Goal: Information Seeking & Learning: Learn about a topic

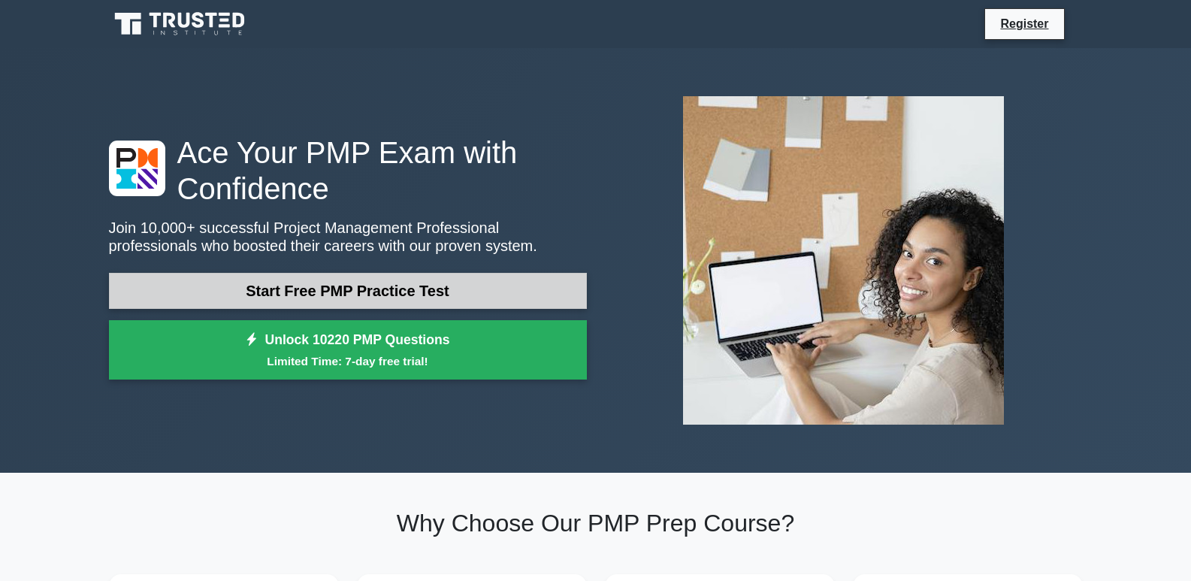
click at [344, 298] on link "Start Free PMP Practice Test" at bounding box center [348, 291] width 478 height 36
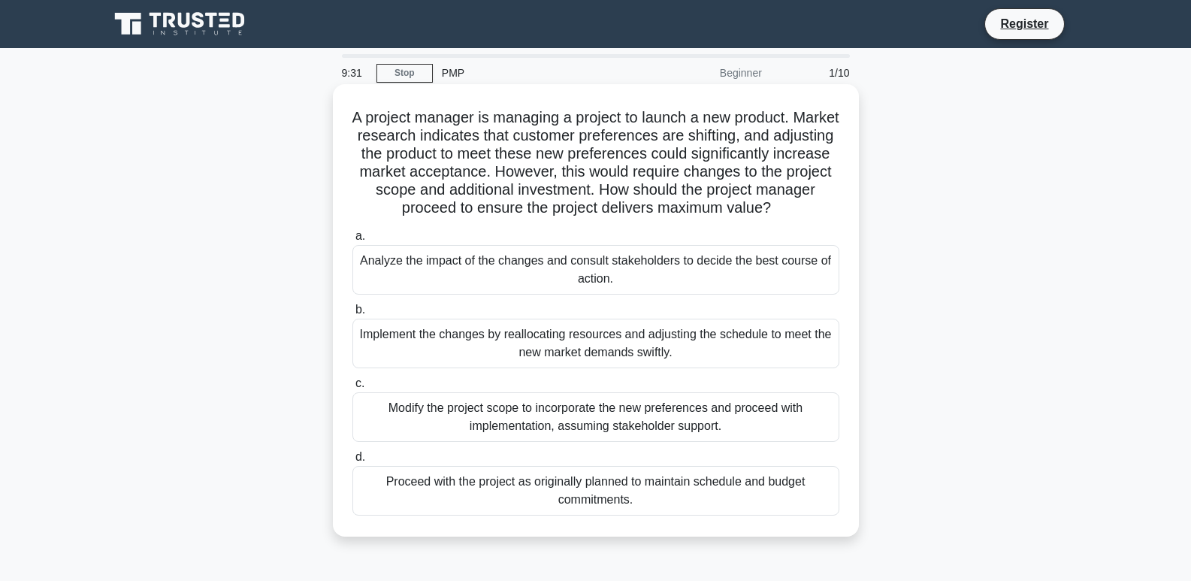
click at [527, 280] on div "Analyze the impact of the changes and consult stakeholders to decide the best c…" at bounding box center [596, 270] width 487 height 50
click at [353, 241] on input "a. Analyze the impact of the changes and consult stakeholders to decide the bes…" at bounding box center [353, 237] width 0 height 10
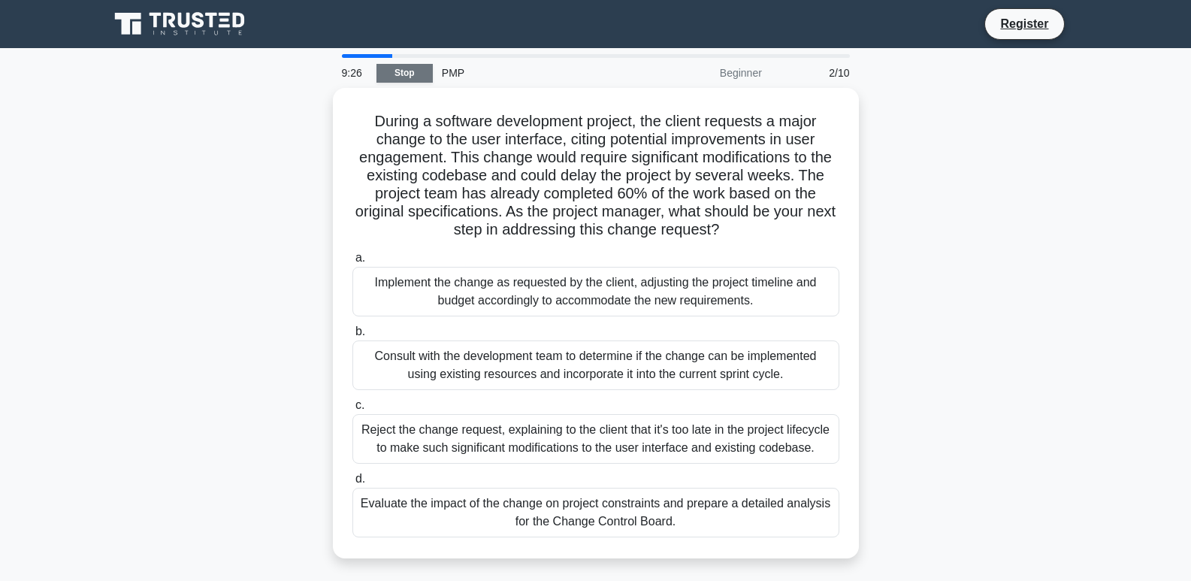
click at [417, 71] on link "Stop" at bounding box center [405, 73] width 56 height 19
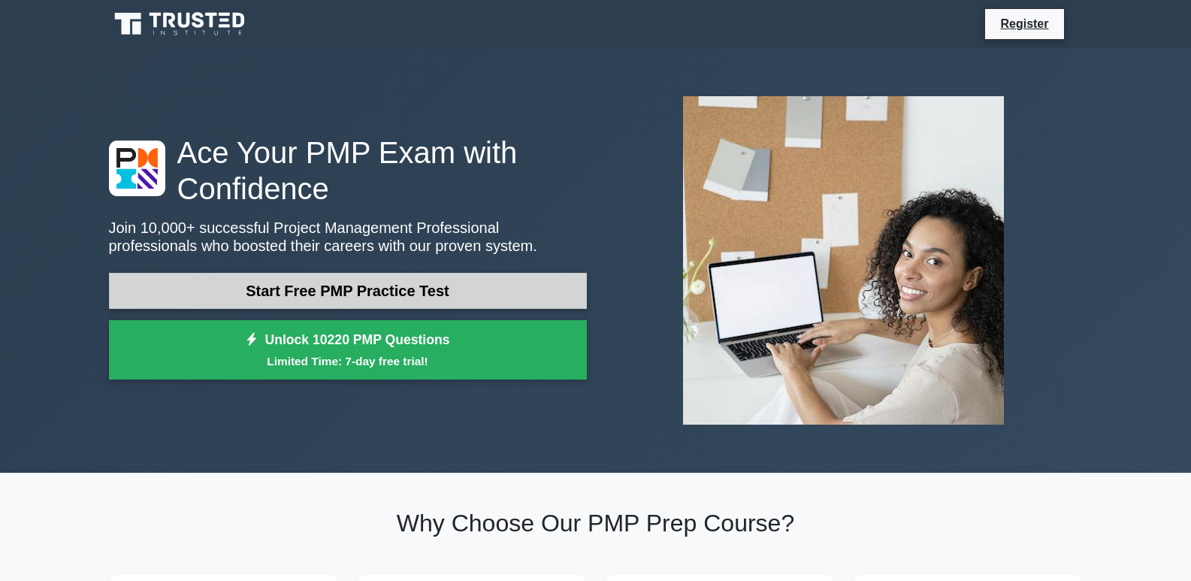
click at [375, 290] on link "Start Free PMP Practice Test" at bounding box center [348, 291] width 478 height 36
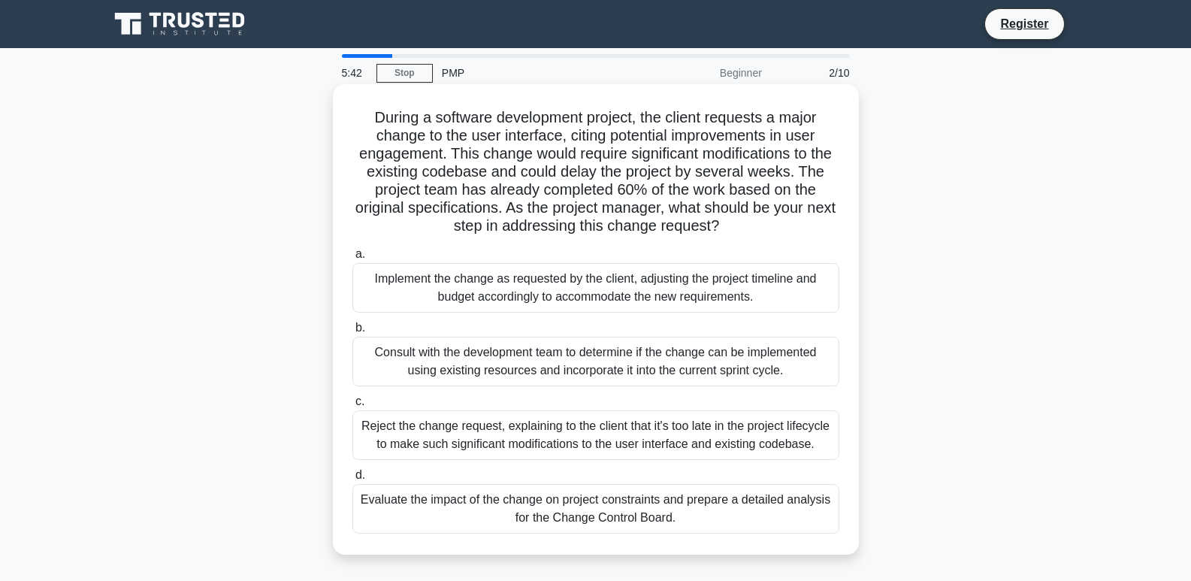
click at [610, 511] on div "Evaluate the impact of the change on project constraints and prepare a detailed…" at bounding box center [596, 509] width 487 height 50
click at [353, 480] on input "d. Evaluate the impact of the change on project constraints and prepare a detai…" at bounding box center [353, 476] width 0 height 10
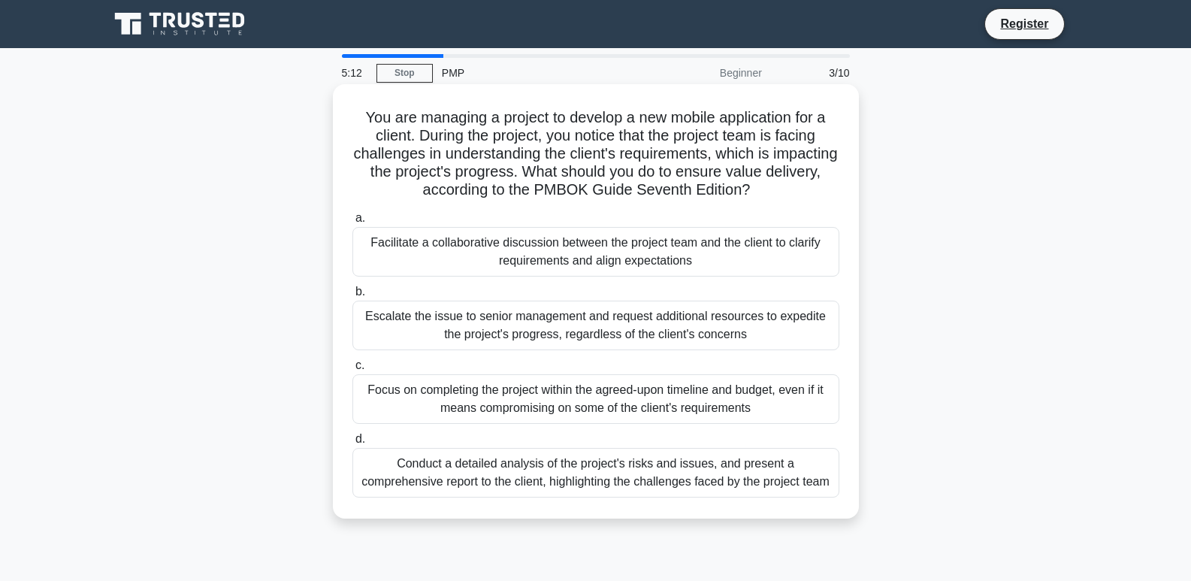
click at [537, 260] on div "Facilitate a collaborative discussion between the project team and the client t…" at bounding box center [596, 252] width 487 height 50
click at [353, 223] on input "a. Facilitate a collaborative discussion between the project team and the clien…" at bounding box center [353, 218] width 0 height 10
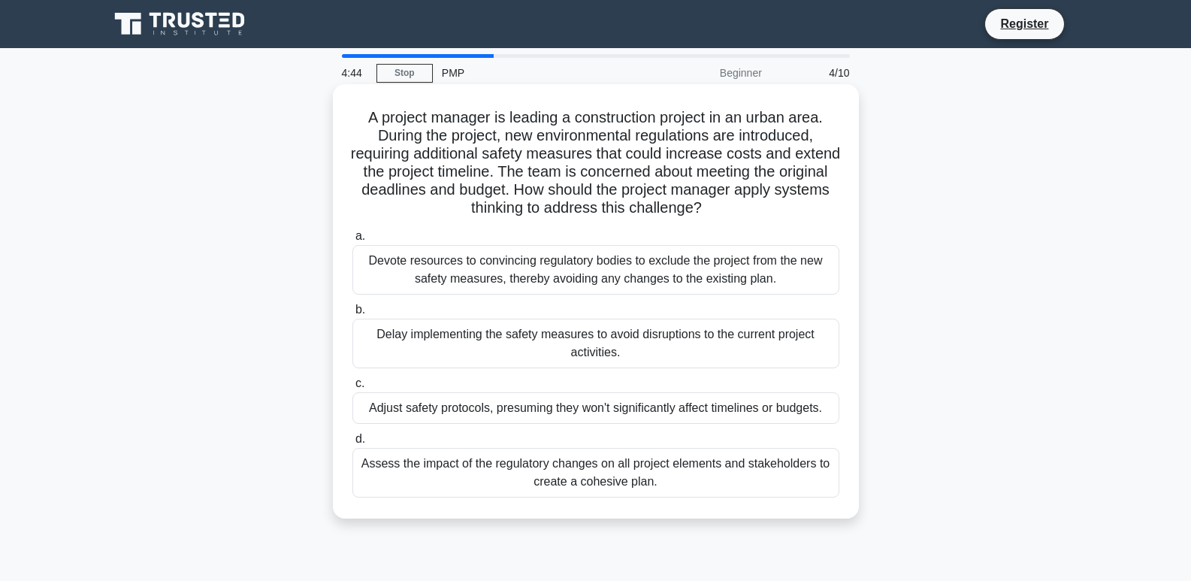
click at [561, 476] on div "Assess the impact of the regulatory changes on all project elements and stakeho…" at bounding box center [596, 473] width 487 height 50
click at [353, 444] on input "d. Assess the impact of the regulatory changes on all project elements and stak…" at bounding box center [353, 439] width 0 height 10
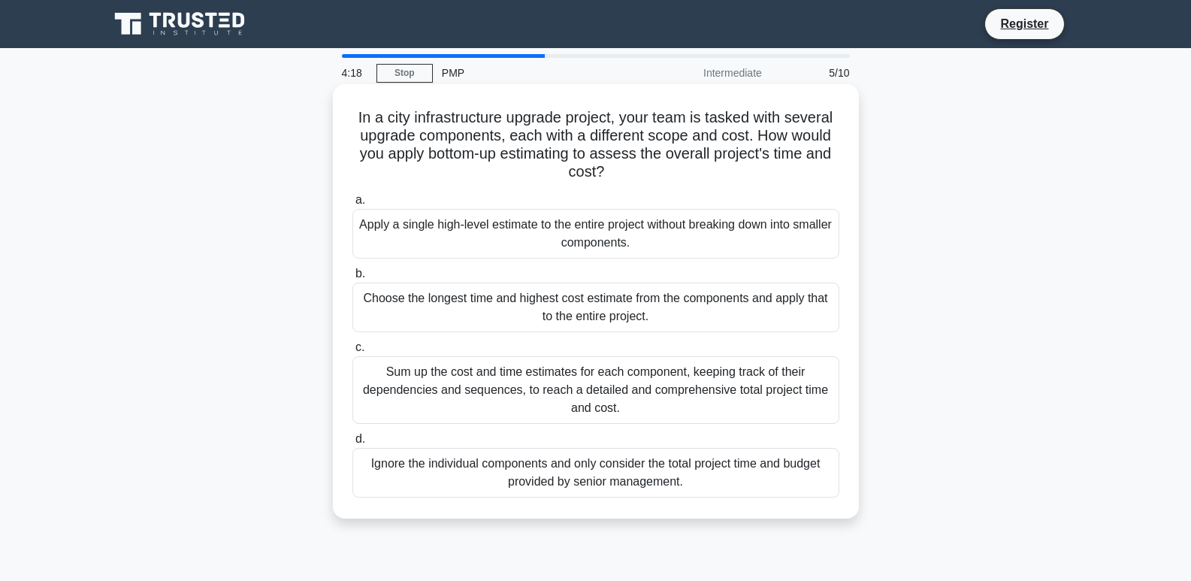
click at [537, 378] on div "Sum up the cost and time estimates for each component, keeping track of their d…" at bounding box center [596, 390] width 487 height 68
click at [353, 353] on input "c. Sum up the cost and time estimates for each component, keeping track of thei…" at bounding box center [353, 348] width 0 height 10
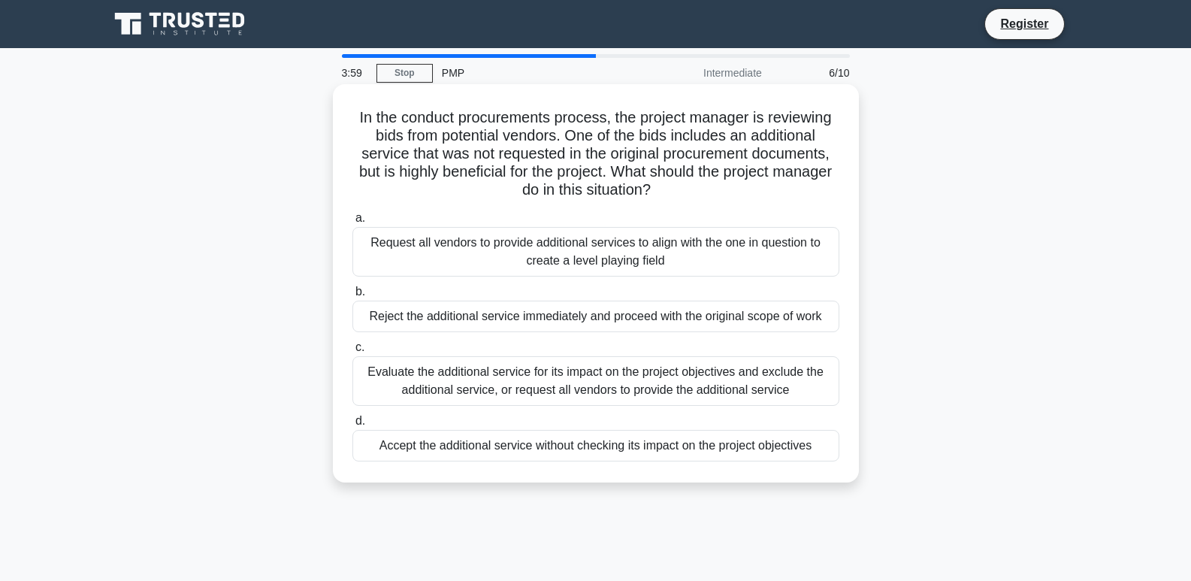
click at [611, 381] on div "Evaluate the additional service for its impact on the project objectives and ex…" at bounding box center [596, 381] width 487 height 50
click at [353, 353] on input "c. Evaluate the additional service for its impact on the project objectives and…" at bounding box center [353, 348] width 0 height 10
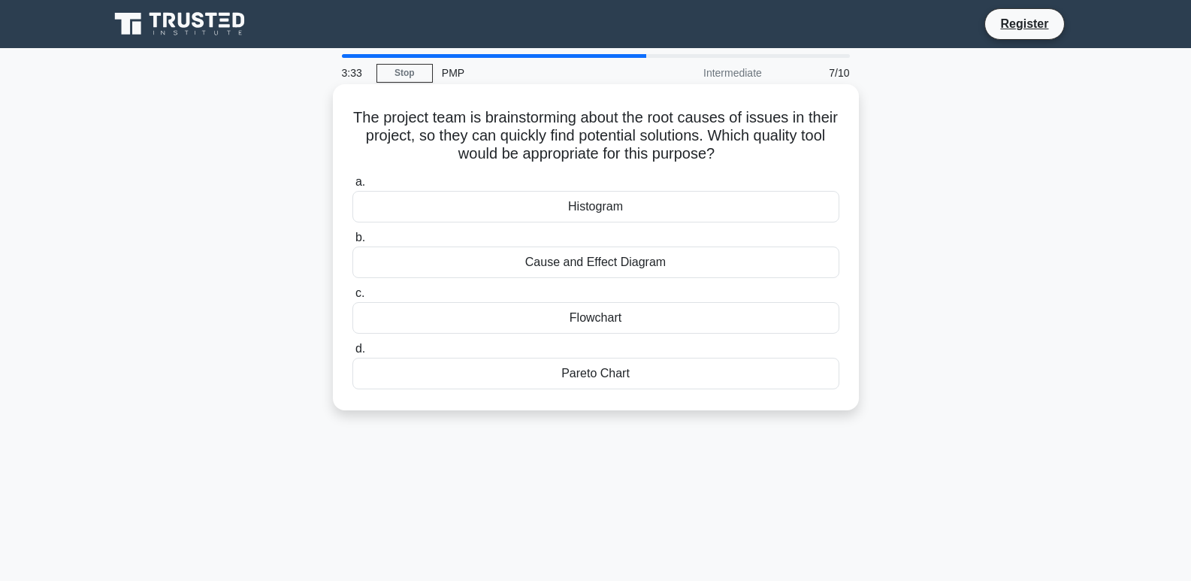
click at [534, 268] on div "Cause and Effect Diagram" at bounding box center [596, 263] width 487 height 32
click at [353, 243] on input "b. Cause and Effect Diagram" at bounding box center [353, 238] width 0 height 10
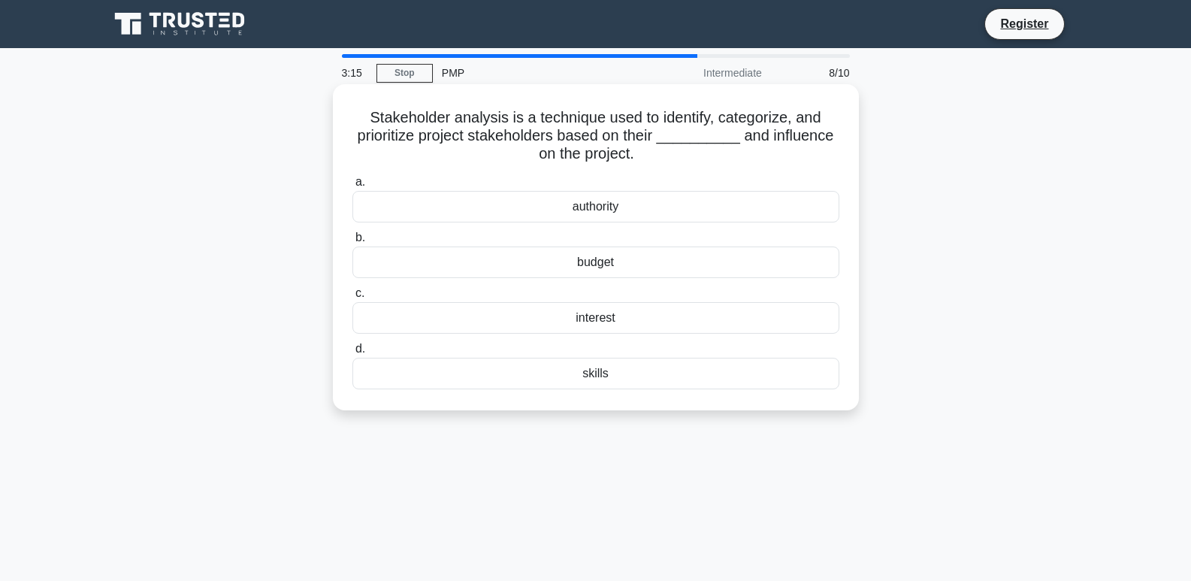
click at [589, 378] on div "skills" at bounding box center [596, 374] width 487 height 32
click at [353, 354] on input "d. skills" at bounding box center [353, 349] width 0 height 10
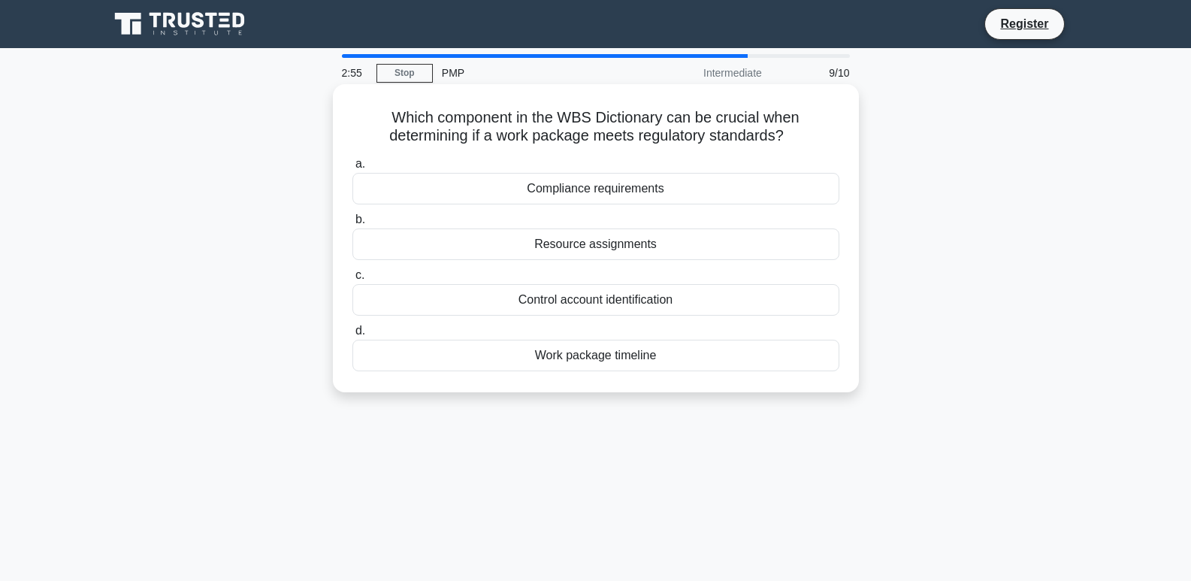
click at [603, 355] on div "Work package timeline" at bounding box center [596, 356] width 487 height 32
click at [353, 336] on input "d. Work package timeline" at bounding box center [353, 331] width 0 height 10
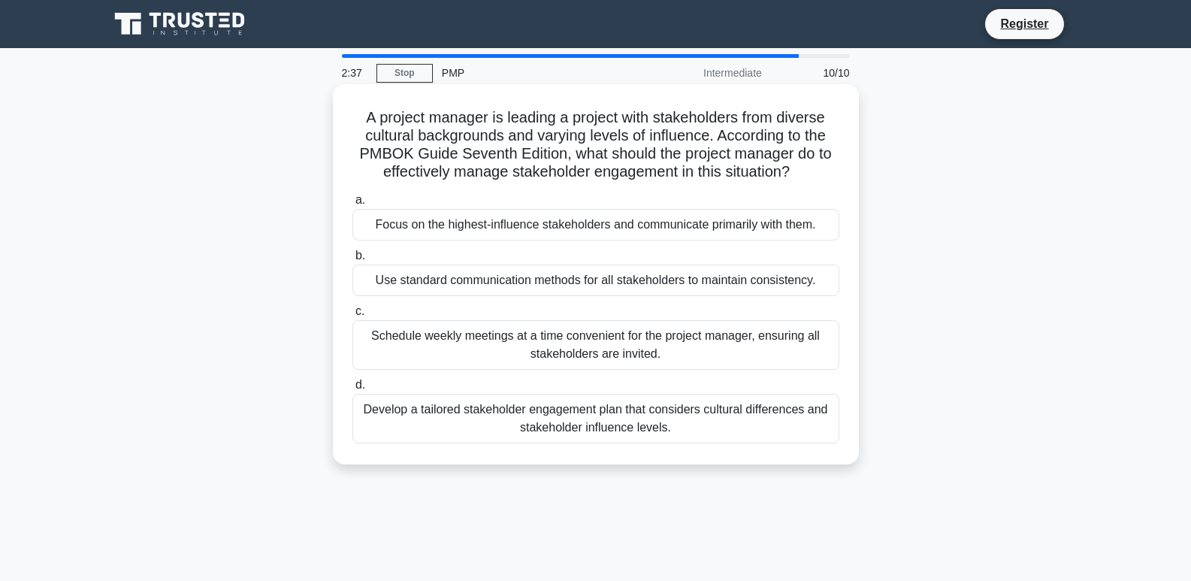
click at [583, 421] on div "Develop a tailored stakeholder engagement plan that considers cultural differen…" at bounding box center [596, 419] width 487 height 50
click at [353, 390] on input "d. Develop a tailored stakeholder engagement plan that considers cultural diffe…" at bounding box center [353, 385] width 0 height 10
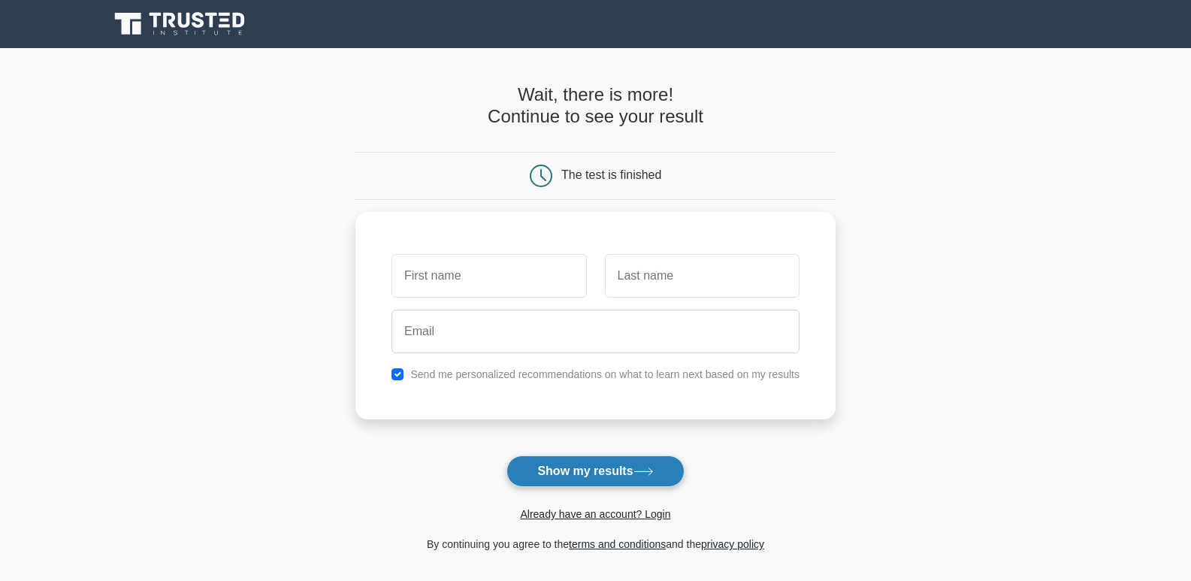
click at [574, 470] on button "Show my results" at bounding box center [595, 471] width 177 height 32
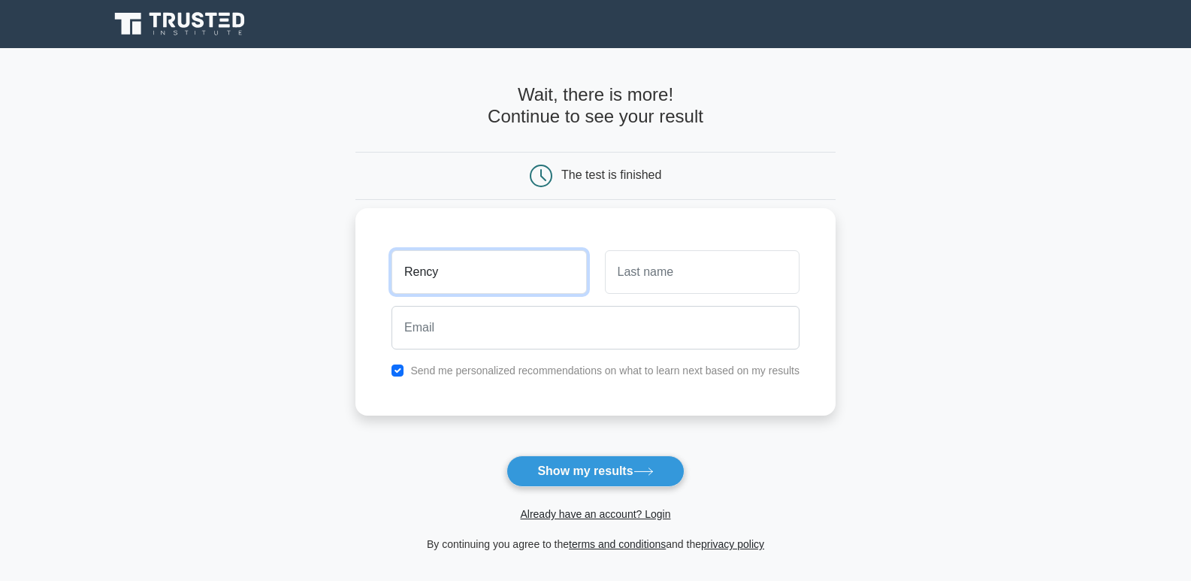
type input "Rency"
click at [682, 262] on input "text" at bounding box center [702, 272] width 195 height 44
type input "Ponnachen"
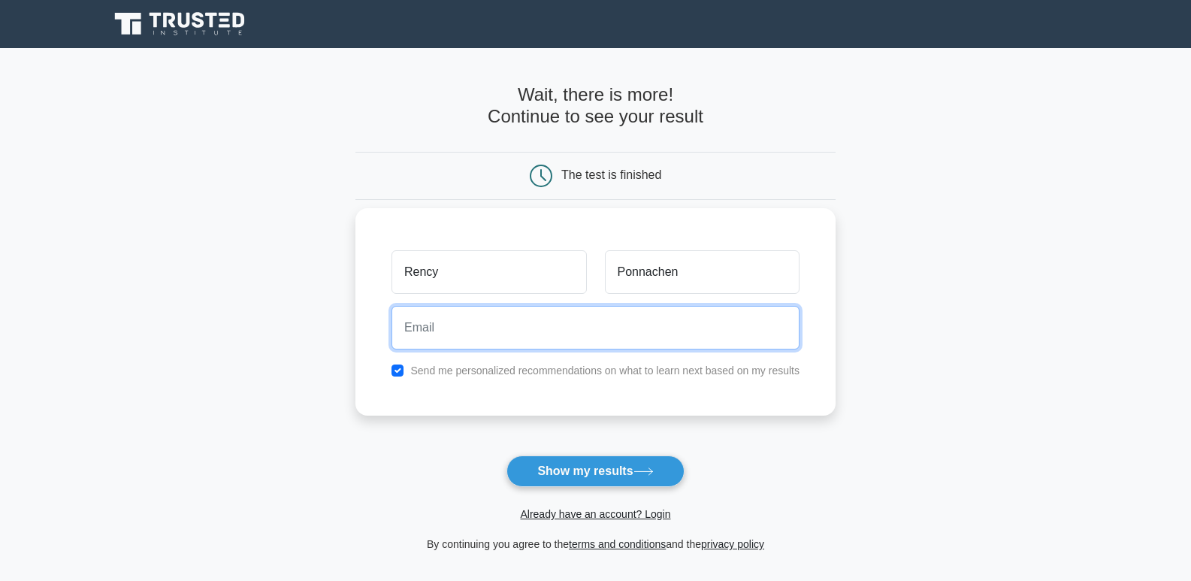
click at [668, 310] on input "email" at bounding box center [596, 328] width 408 height 44
type input "rency.pn@gmail.com"
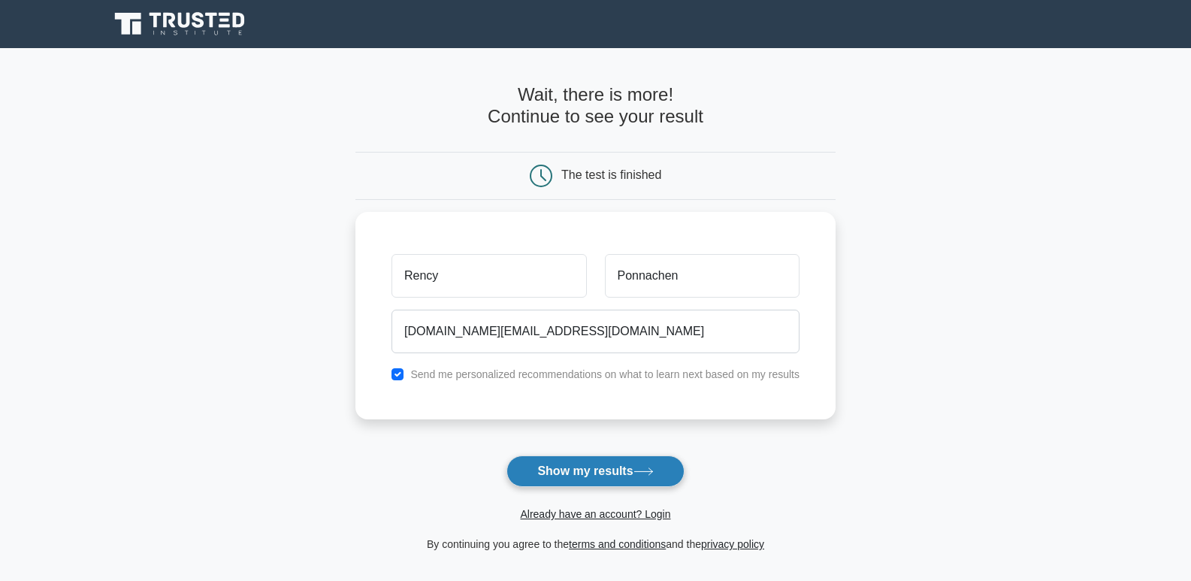
click at [589, 466] on button "Show my results" at bounding box center [595, 471] width 177 height 32
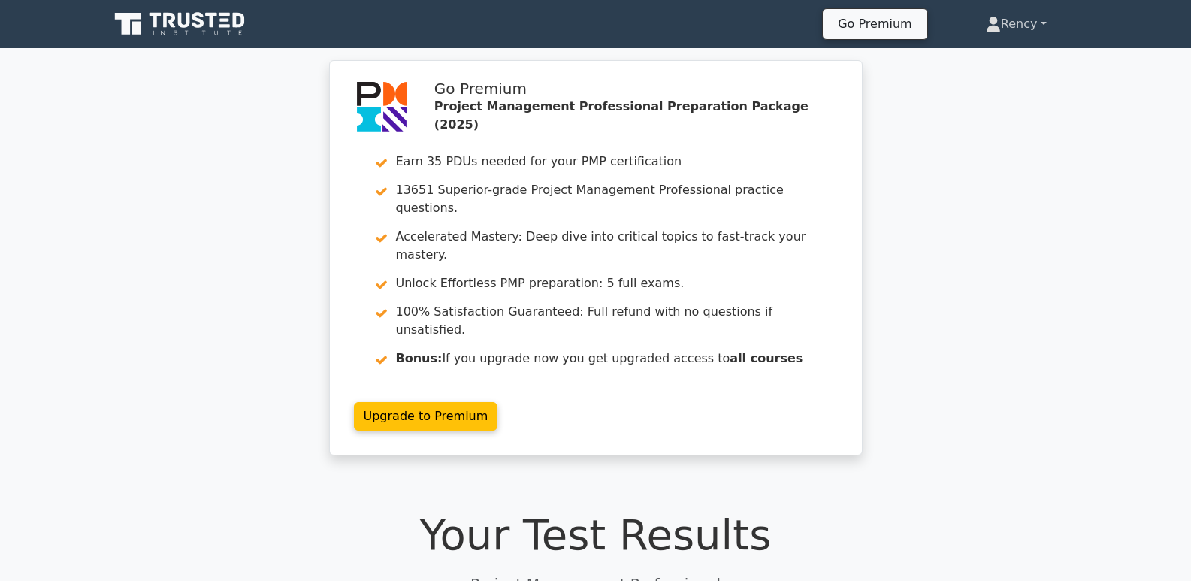
click at [1039, 24] on link "Rency" at bounding box center [1016, 24] width 133 height 30
click at [993, 64] on link "Profile" at bounding box center [1010, 59] width 119 height 24
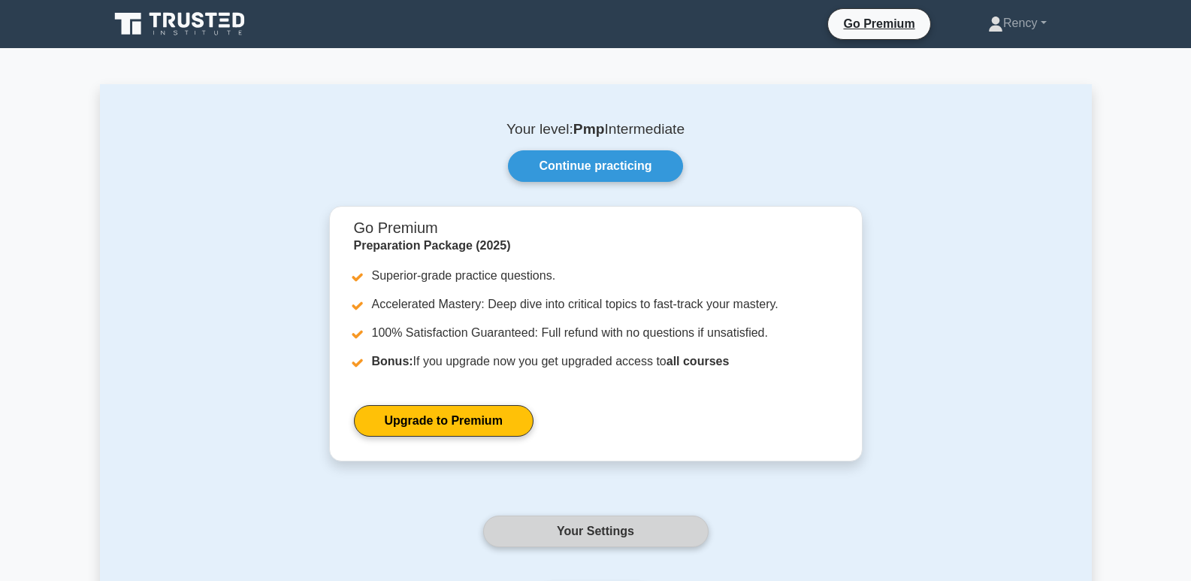
click at [528, 532] on link "Your Settings" at bounding box center [595, 532] width 225 height 32
